Goal: Task Accomplishment & Management: Use online tool/utility

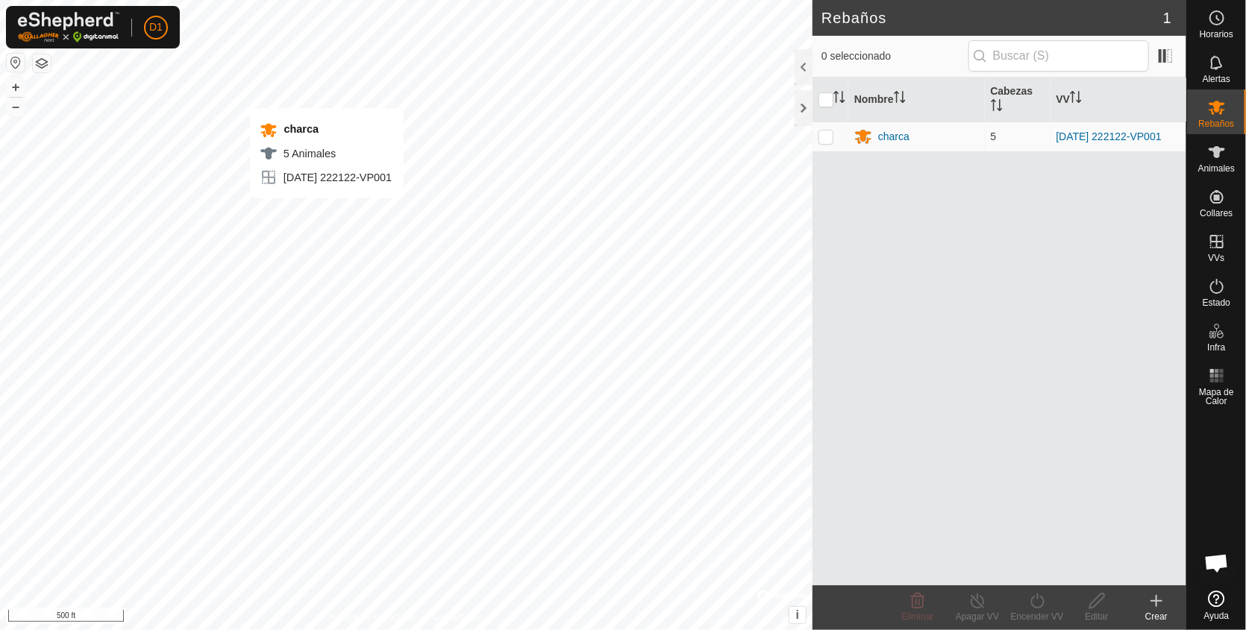
checkbox input "true"
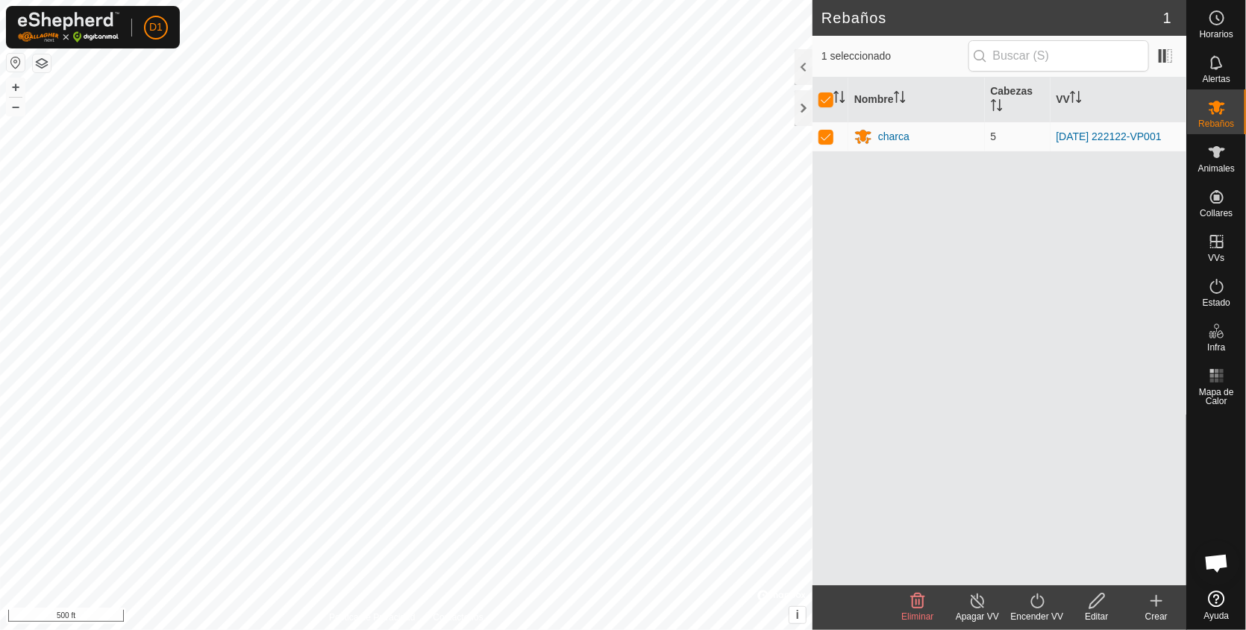
click at [1038, 595] on icon at bounding box center [1036, 601] width 13 height 15
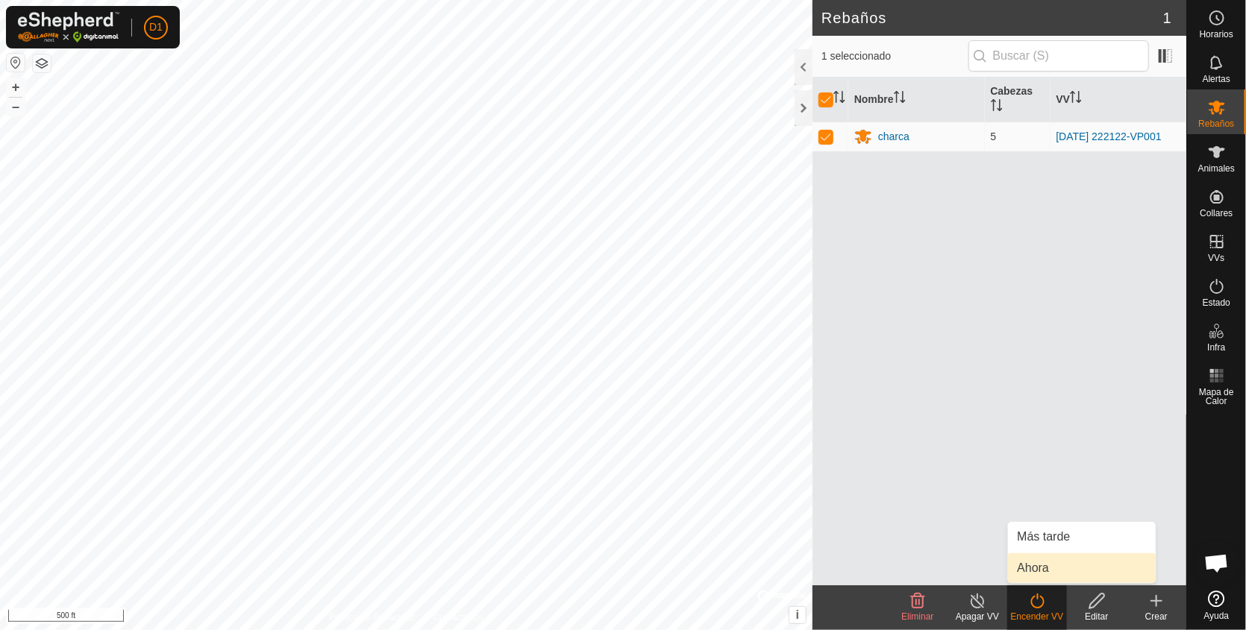
click at [1032, 570] on link "Ahora" at bounding box center [1082, 569] width 148 height 30
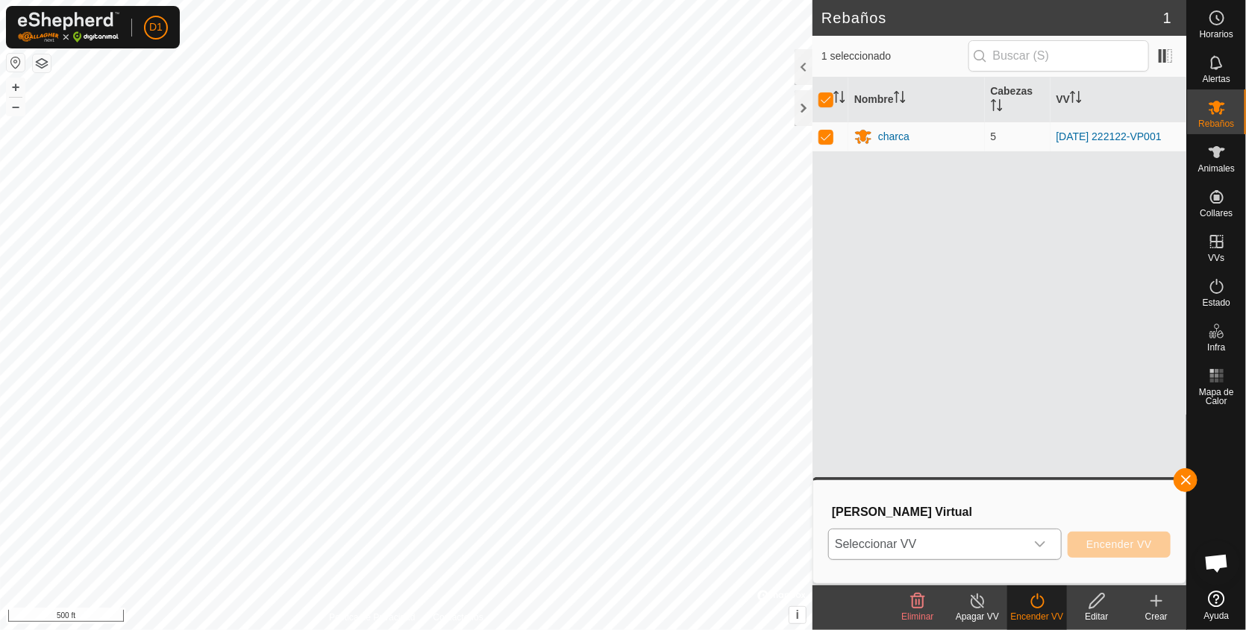
click at [1044, 548] on icon "dropdown trigger" at bounding box center [1040, 545] width 12 height 12
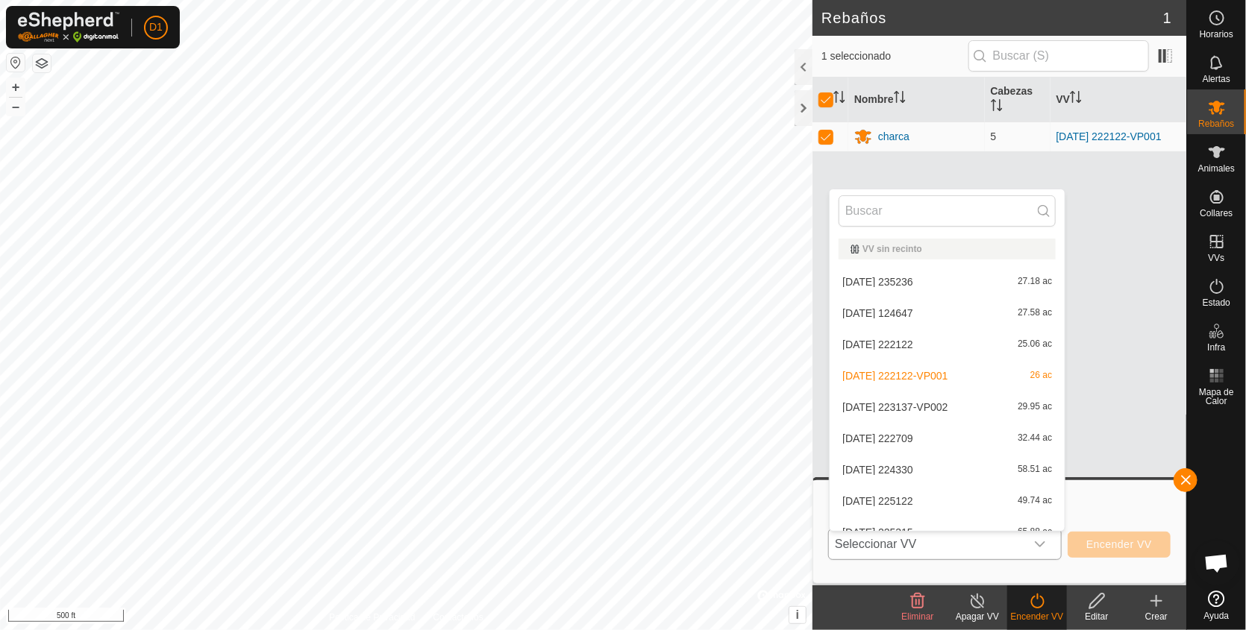
scroll to position [16, 0]
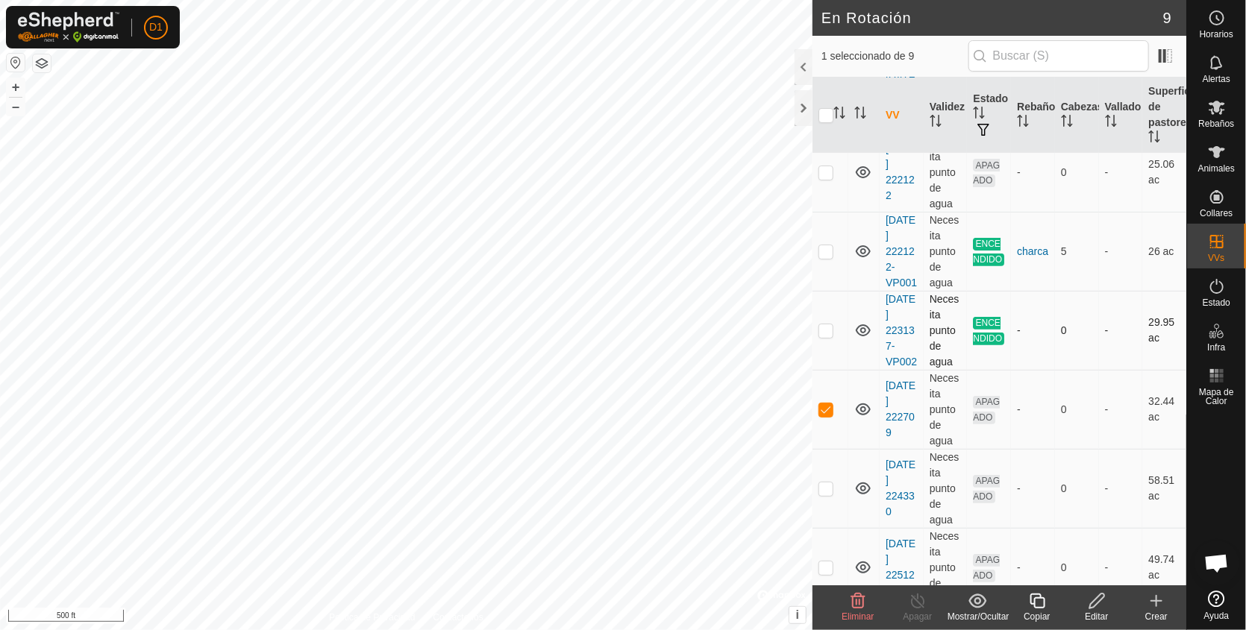
scroll to position [184, 0]
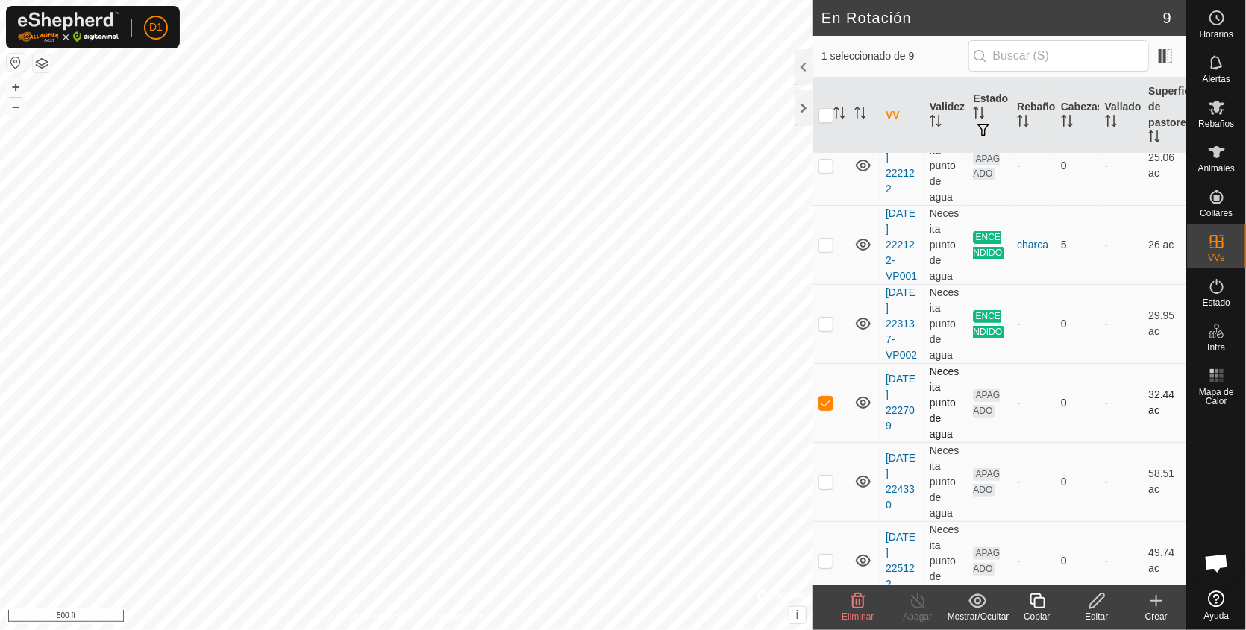
click at [826, 409] on p-checkbox at bounding box center [825, 403] width 15 height 12
checkbox input "false"
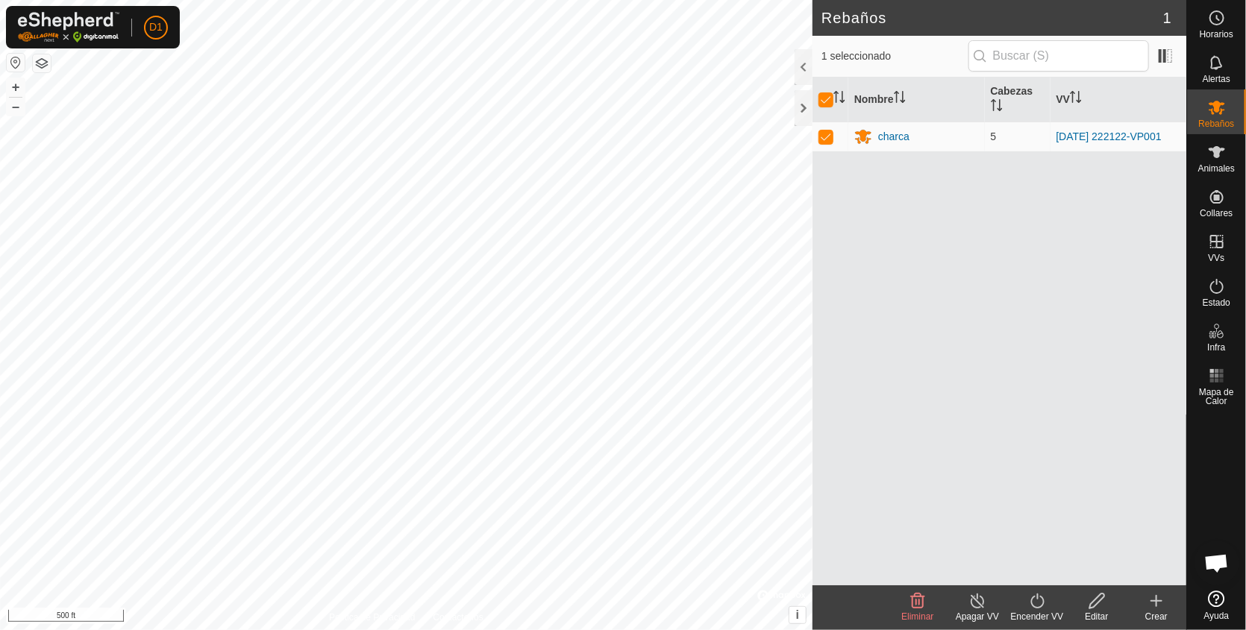
click at [1037, 609] on icon at bounding box center [1037, 601] width 19 height 18
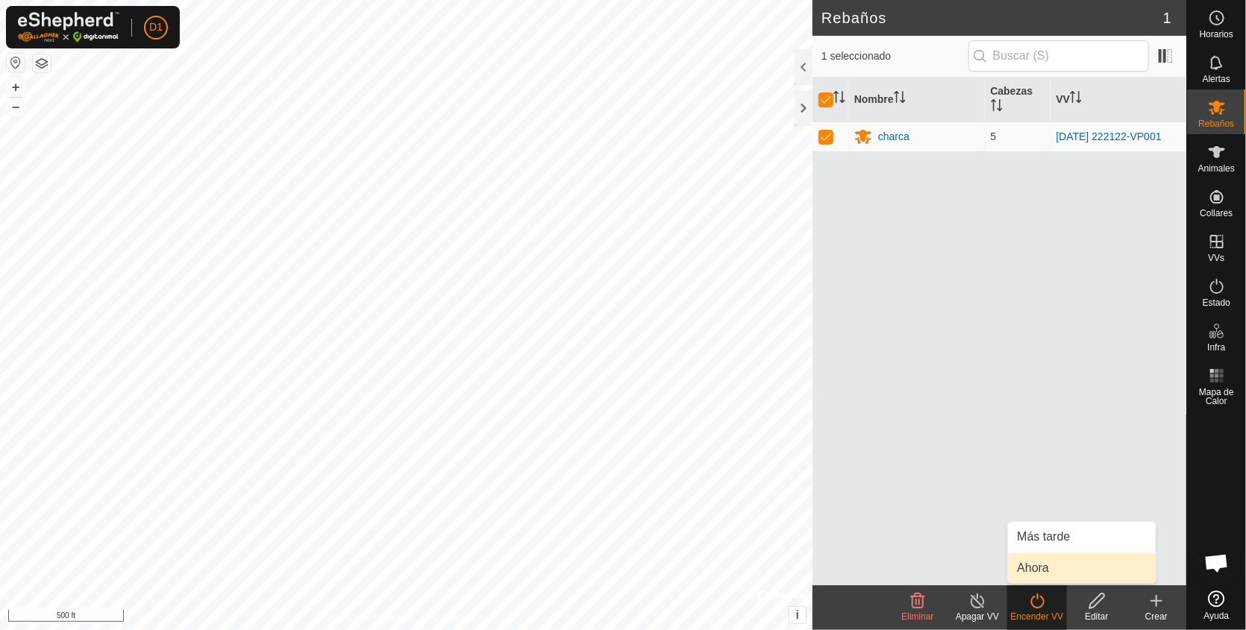
click at [1034, 574] on link "Ahora" at bounding box center [1082, 569] width 148 height 30
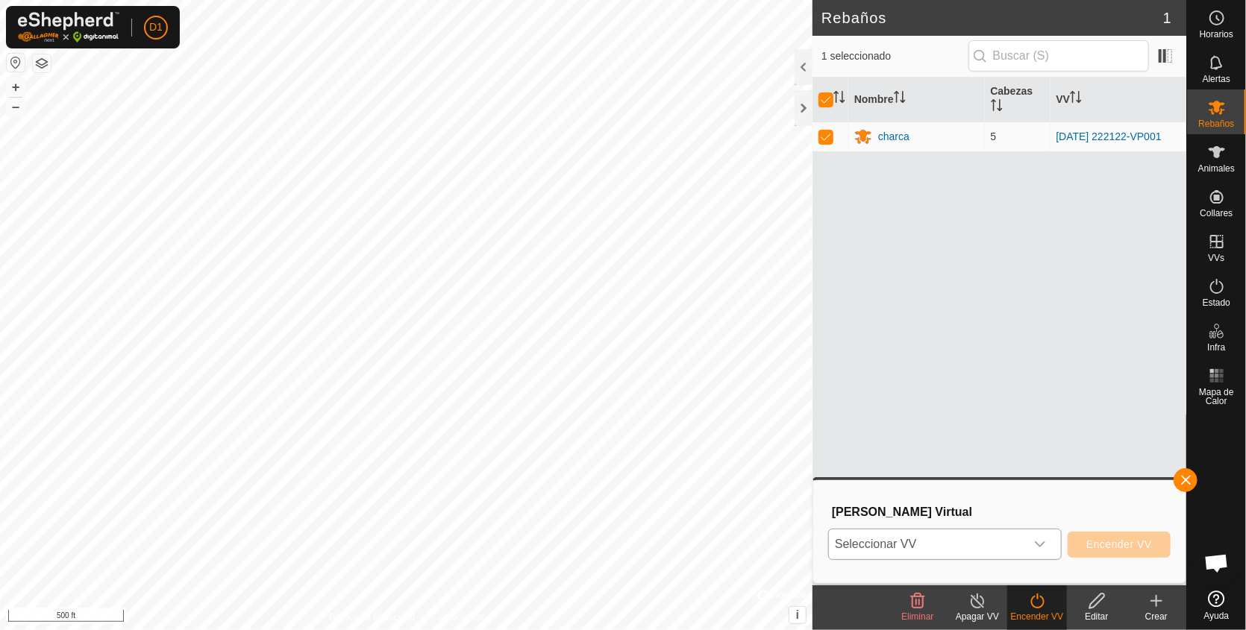
click at [1043, 536] on div "dropdown trigger" at bounding box center [1040, 545] width 30 height 30
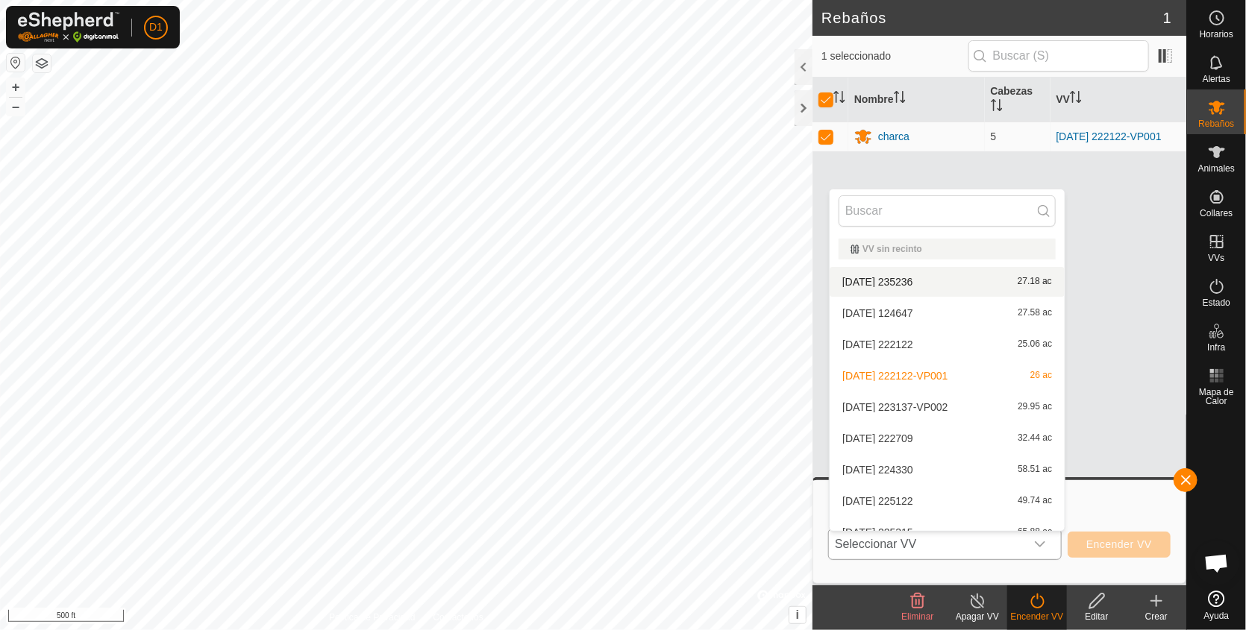
scroll to position [16, 0]
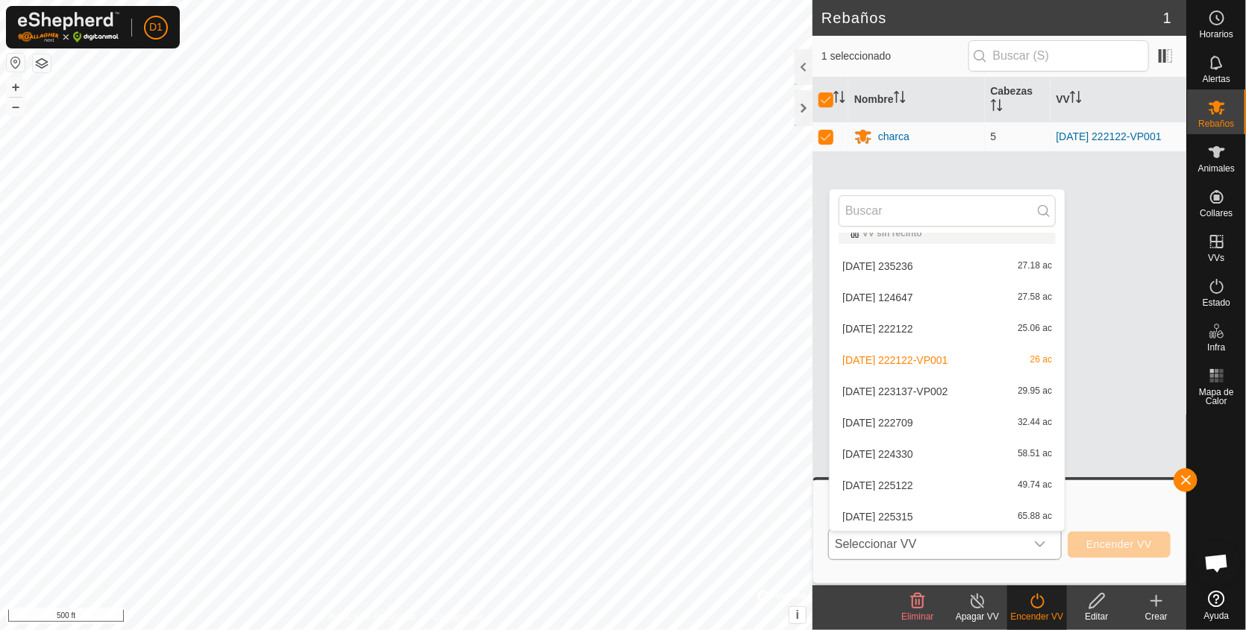
click at [933, 421] on li "[DATE] 222709 32.44 ac" at bounding box center [947, 423] width 235 height 30
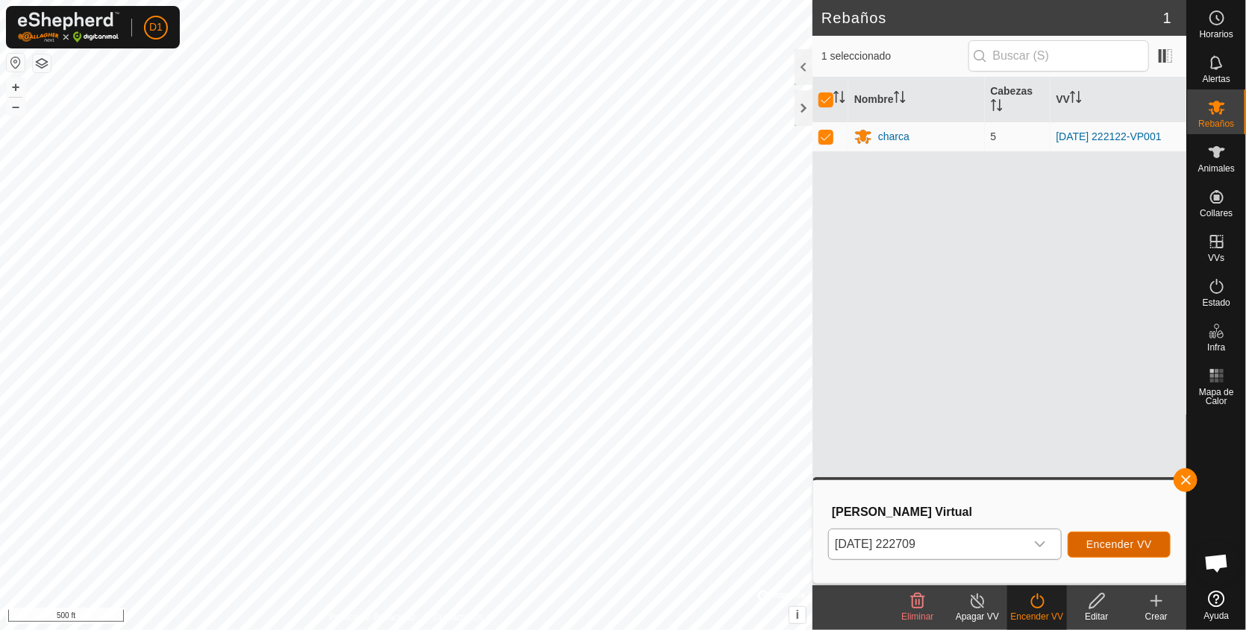
click at [1125, 550] on span "Encender VV" at bounding box center [1119, 545] width 66 height 12
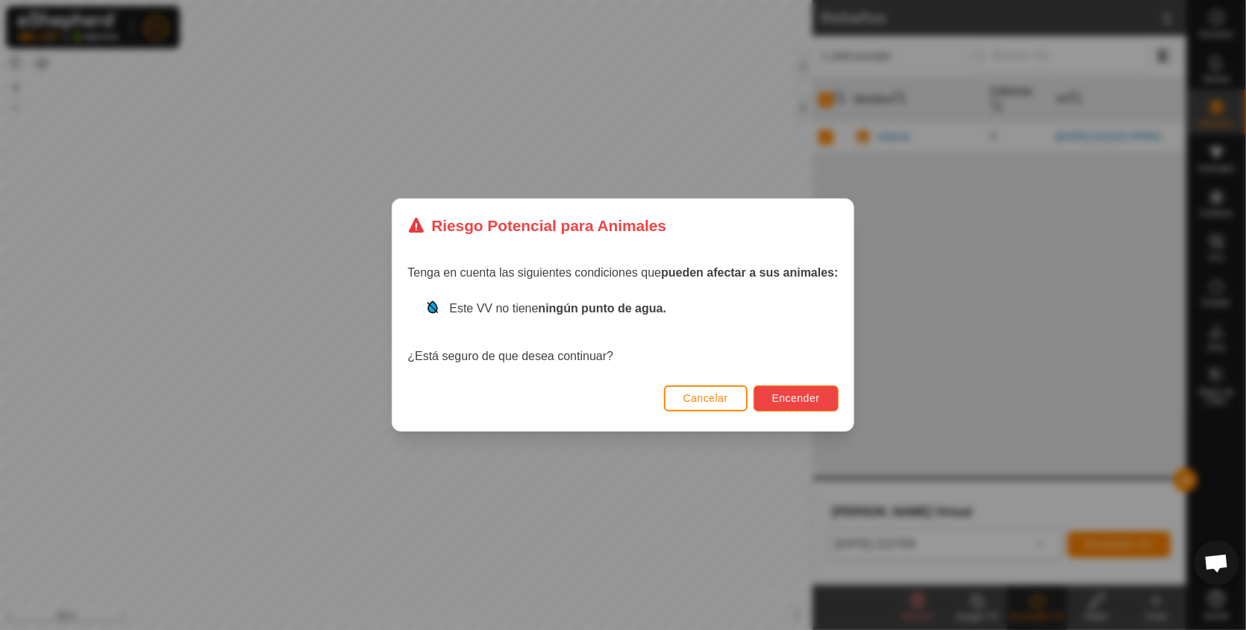
click at [793, 397] on span "Encender" at bounding box center [796, 398] width 48 height 12
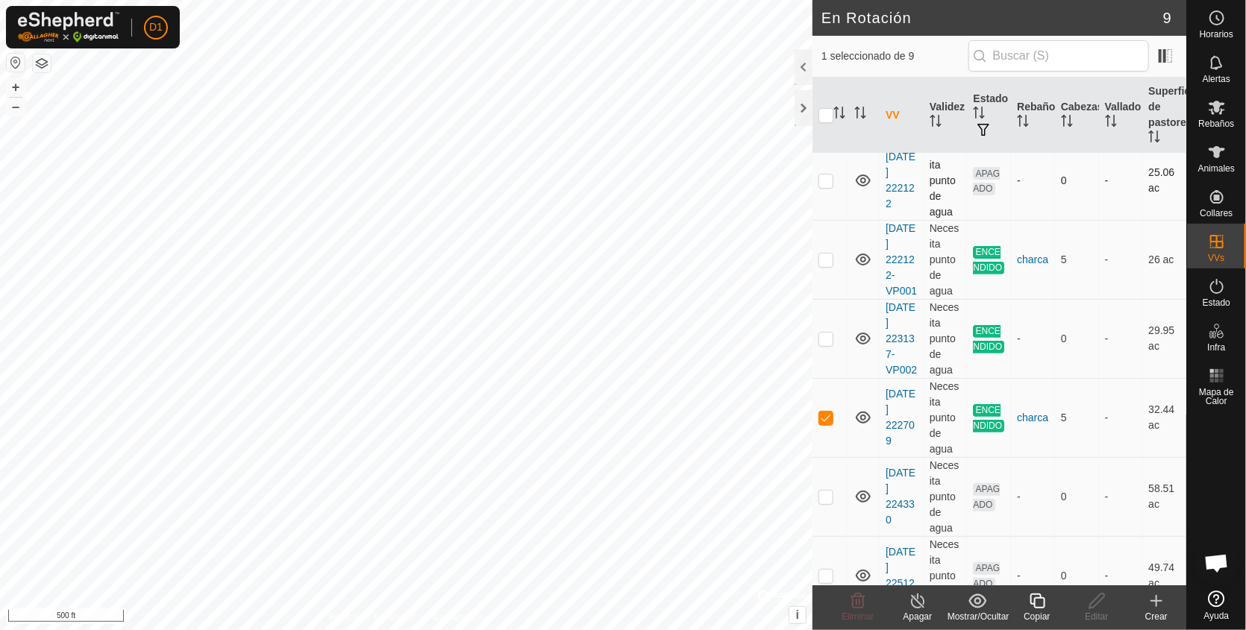
scroll to position [177, 0]
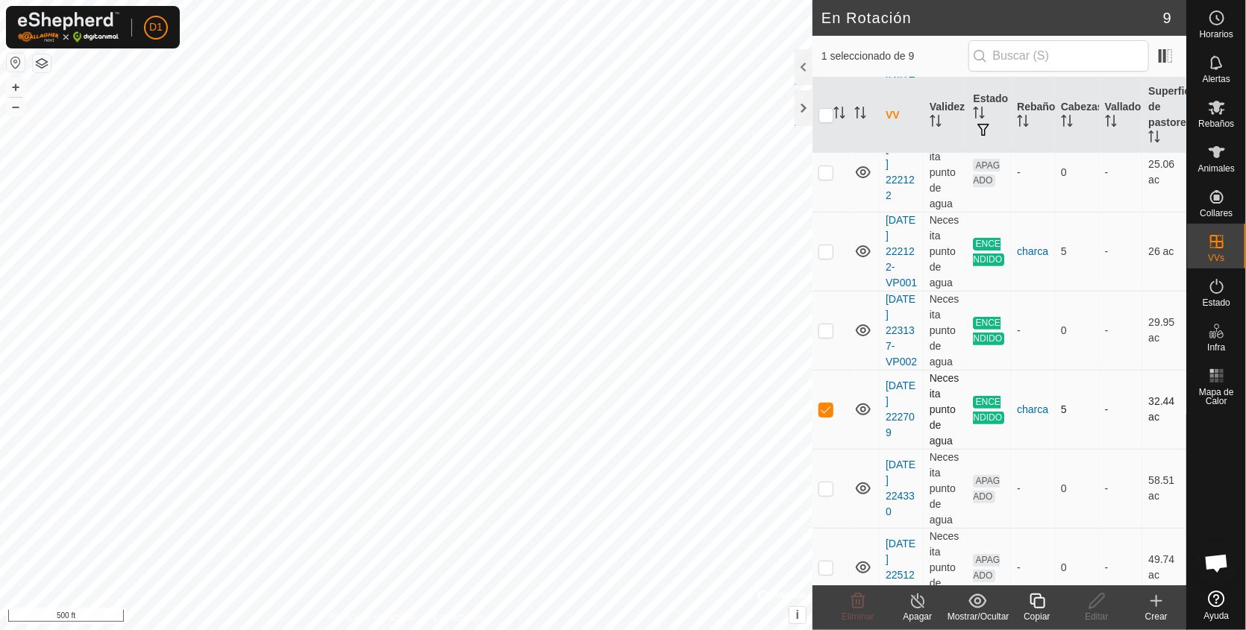
click at [827, 416] on p-checkbox at bounding box center [825, 410] width 15 height 12
checkbox input "false"
